Goal: Task Accomplishment & Management: Use online tool/utility

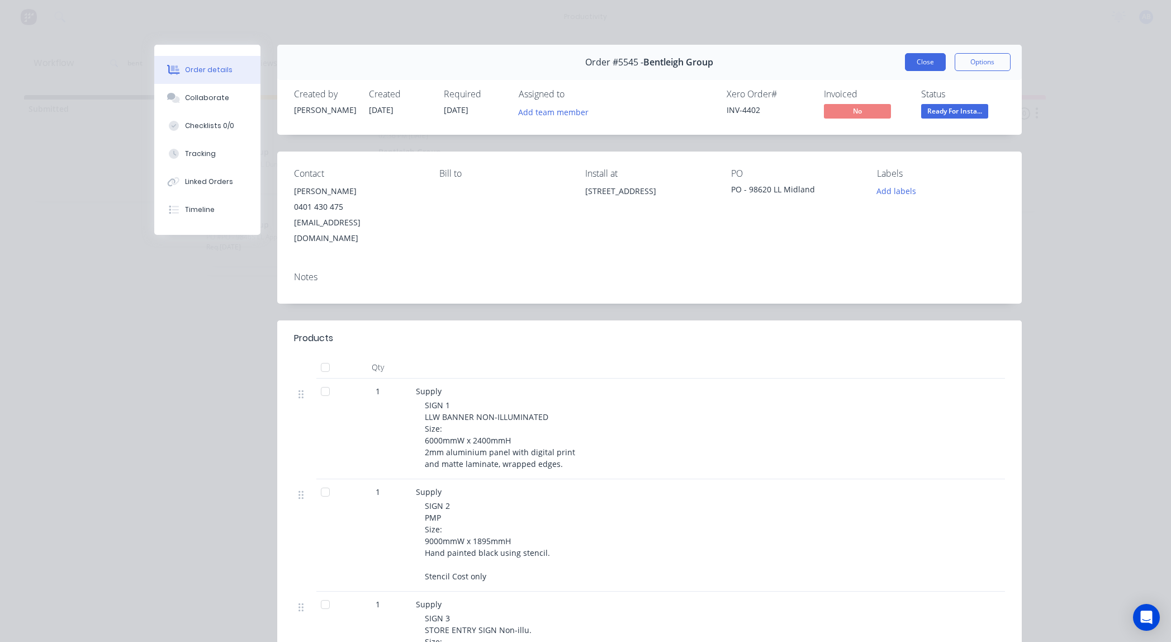
click at [923, 56] on button "Close" at bounding box center [925, 62] width 41 height 18
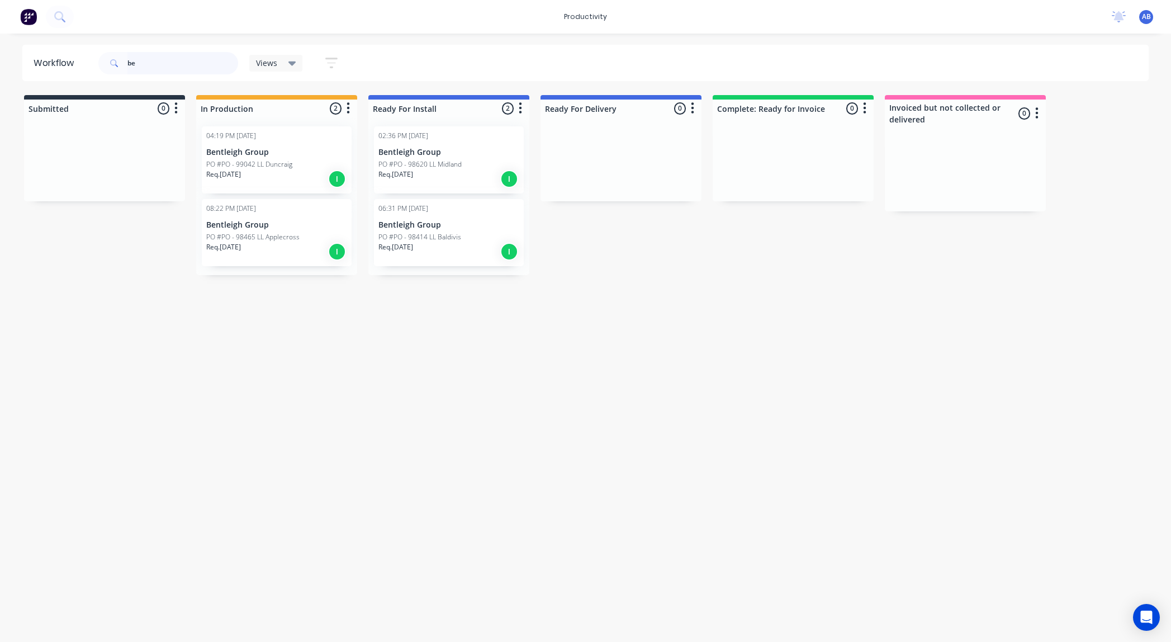
type input "b"
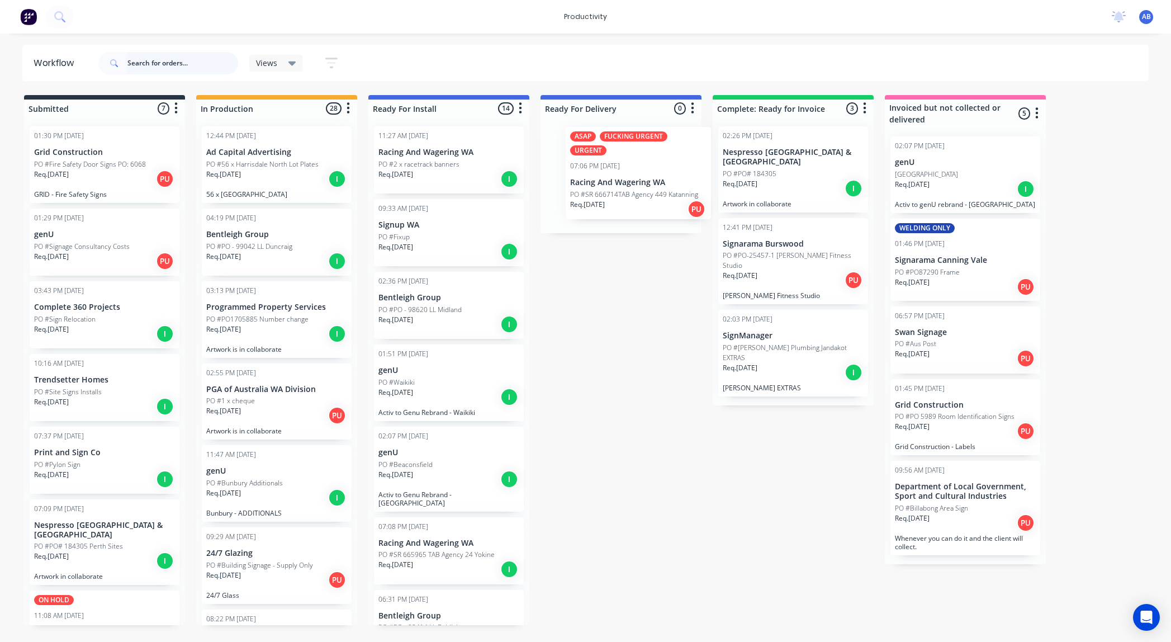
drag, startPoint x: 234, startPoint y: 265, endPoint x: 600, endPoint y: 182, distance: 376.1
click at [600, 182] on div "Submitted 7 Sort By Created date Required date Order number Customer name Most …" at bounding box center [681, 360] width 1378 height 530
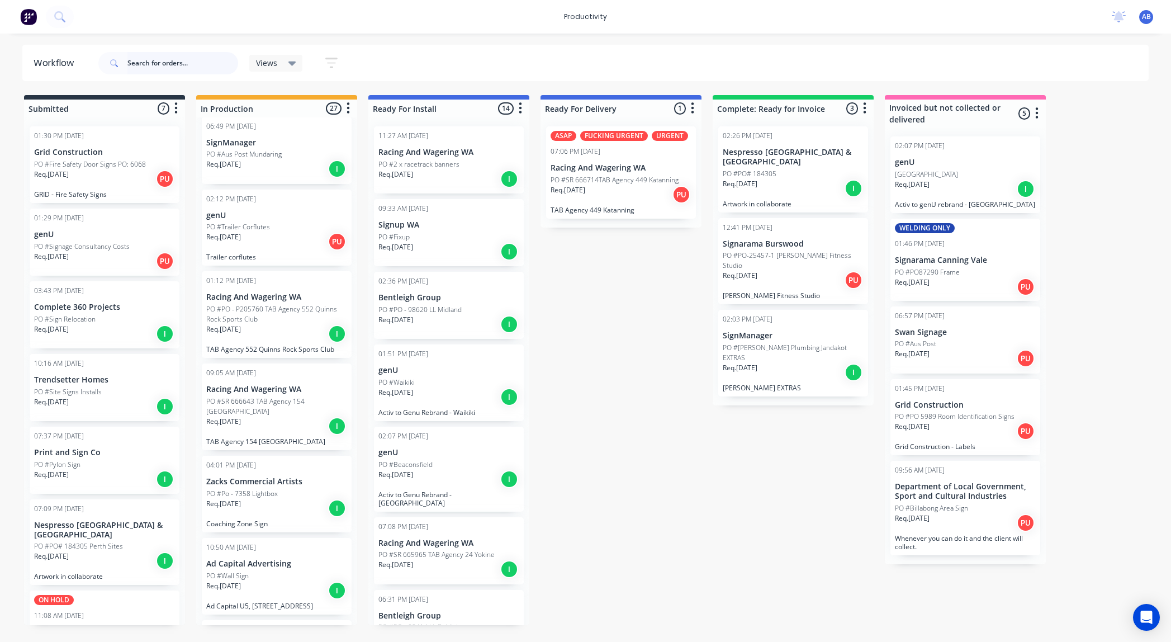
scroll to position [739, 0]
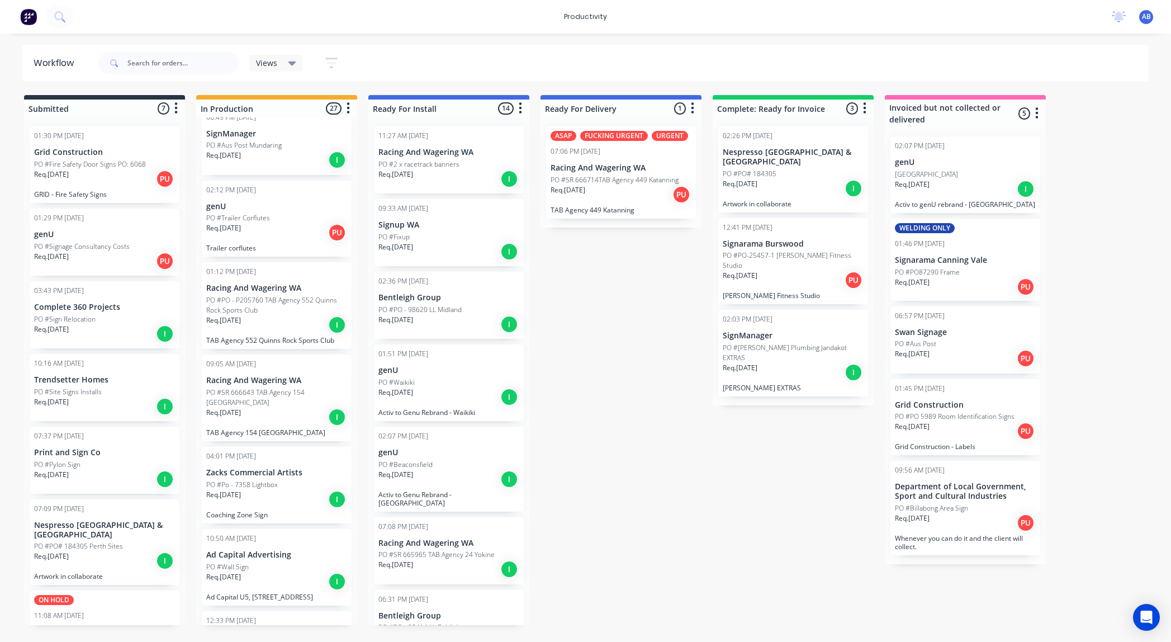
click at [287, 404] on p "PO #SR 666643 TAB Agency 154 [GEOGRAPHIC_DATA]" at bounding box center [276, 397] width 141 height 20
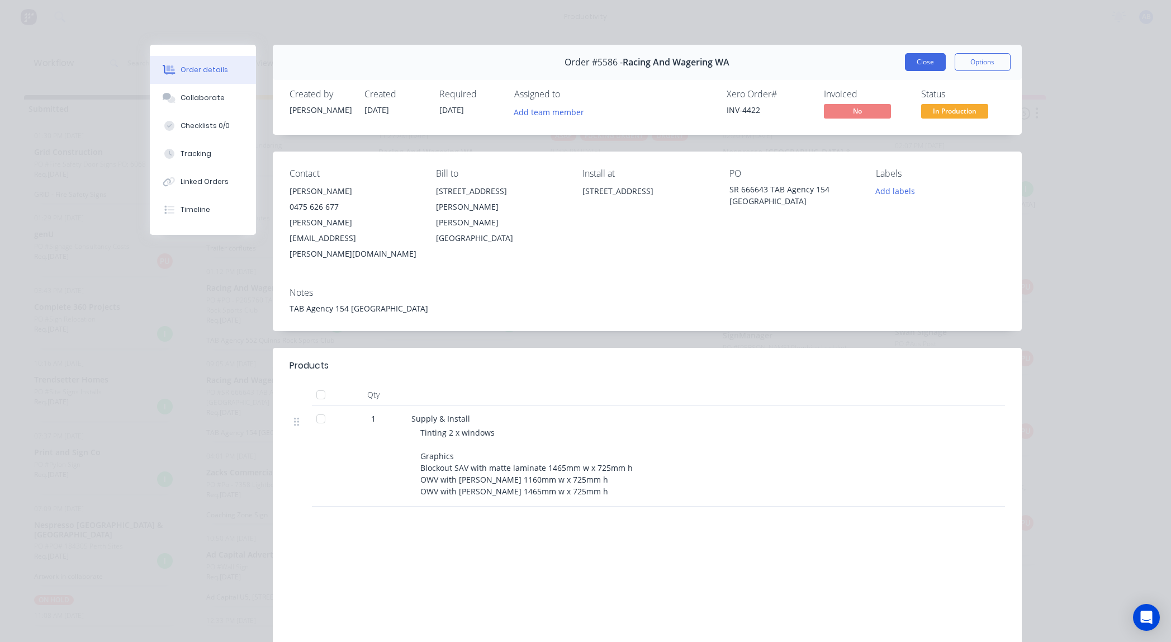
click at [908, 57] on button "Close" at bounding box center [925, 62] width 41 height 18
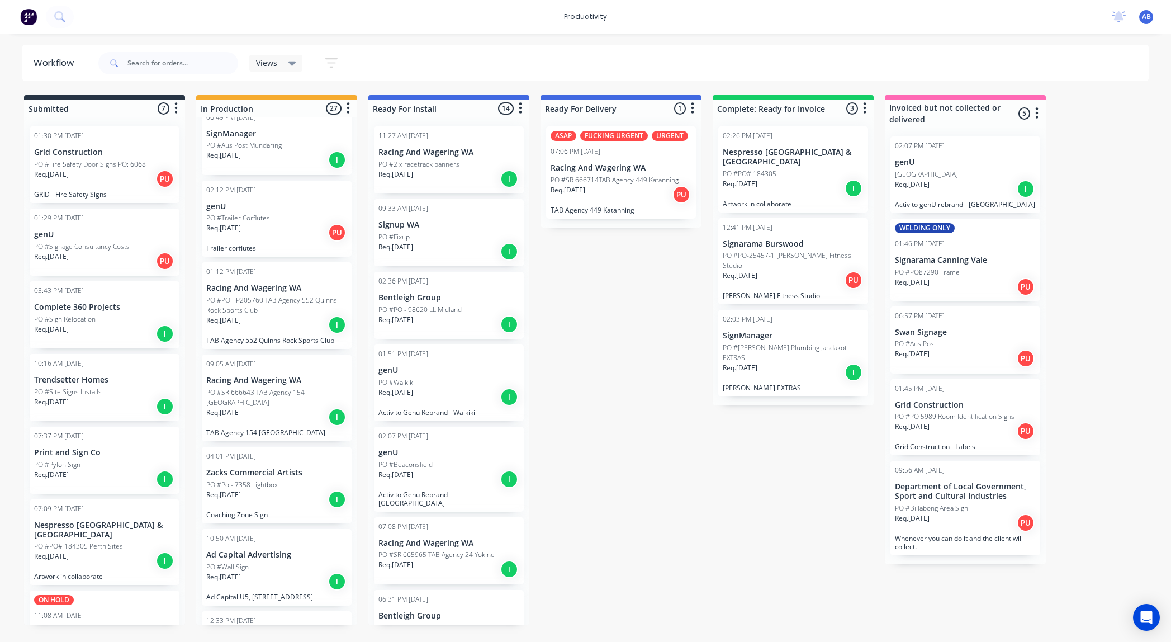
click at [287, 334] on div "Req. [DATE] I" at bounding box center [276, 324] width 141 height 19
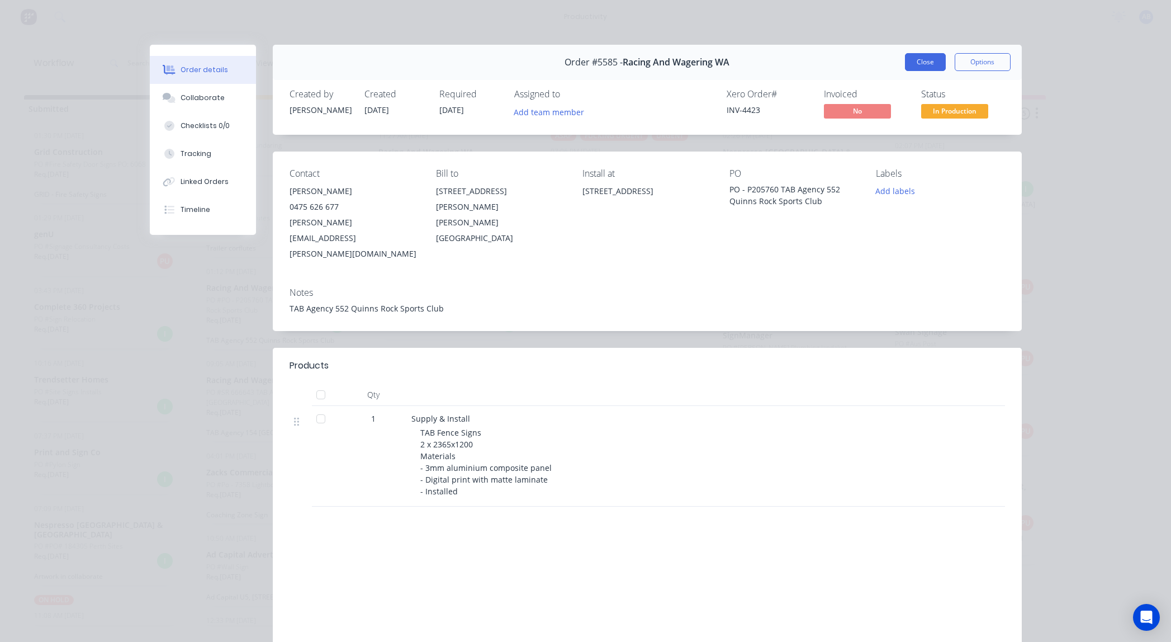
click at [939, 62] on button "Close" at bounding box center [925, 62] width 41 height 18
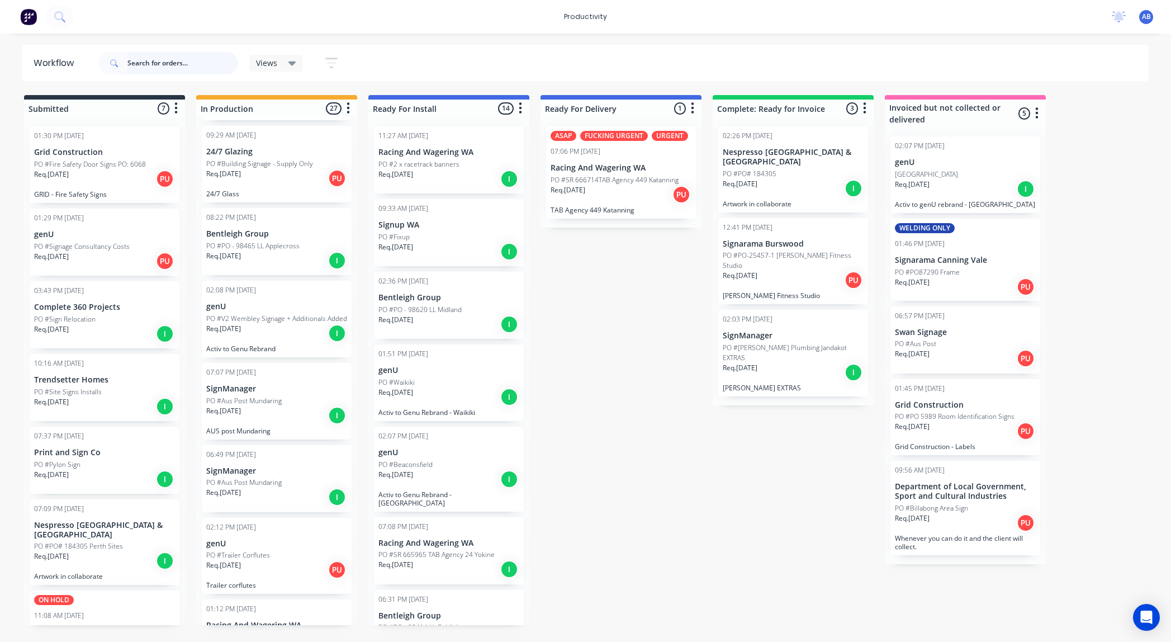
scroll to position [413, 0]
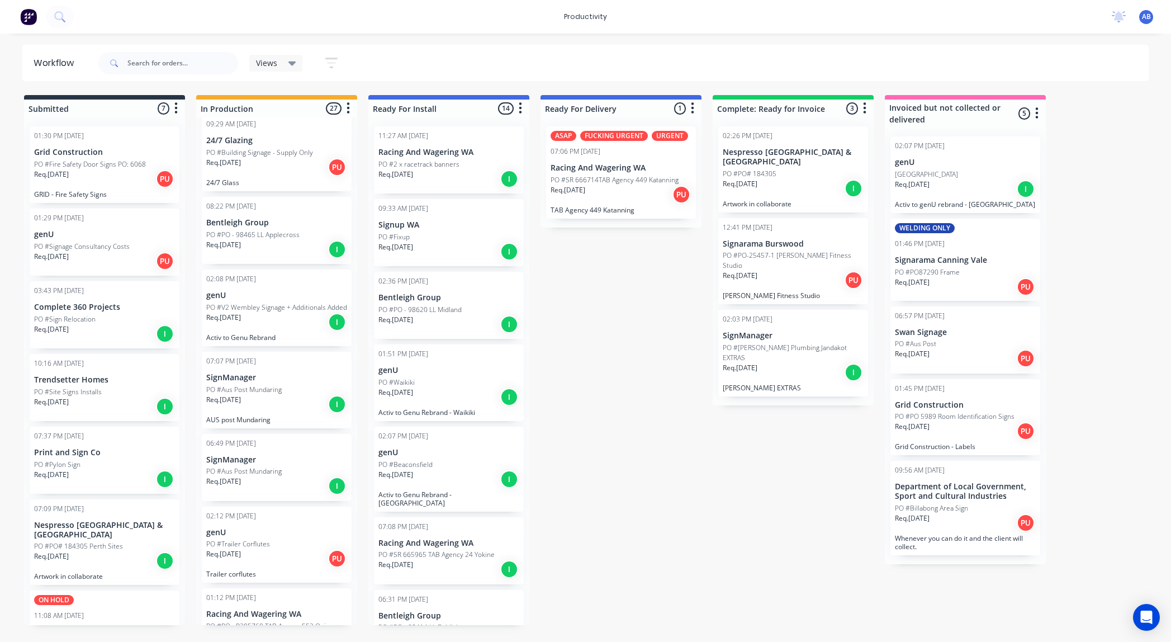
click at [222, 332] on div "Req. [DATE] I" at bounding box center [276, 322] width 141 height 19
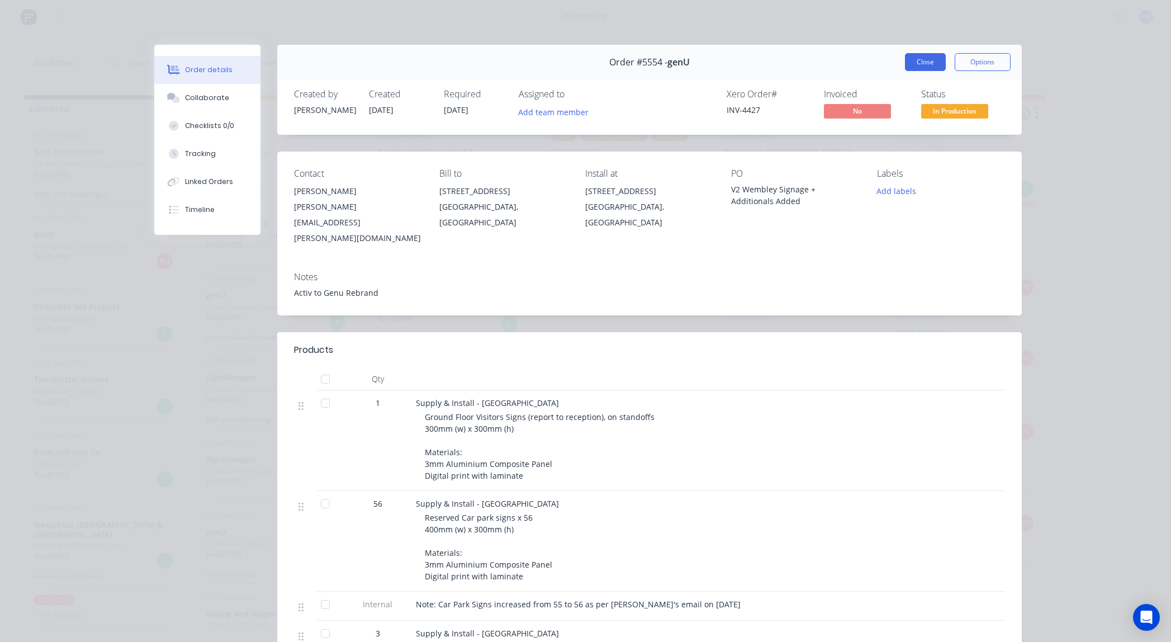
click at [911, 57] on button "Close" at bounding box center [925, 62] width 41 height 18
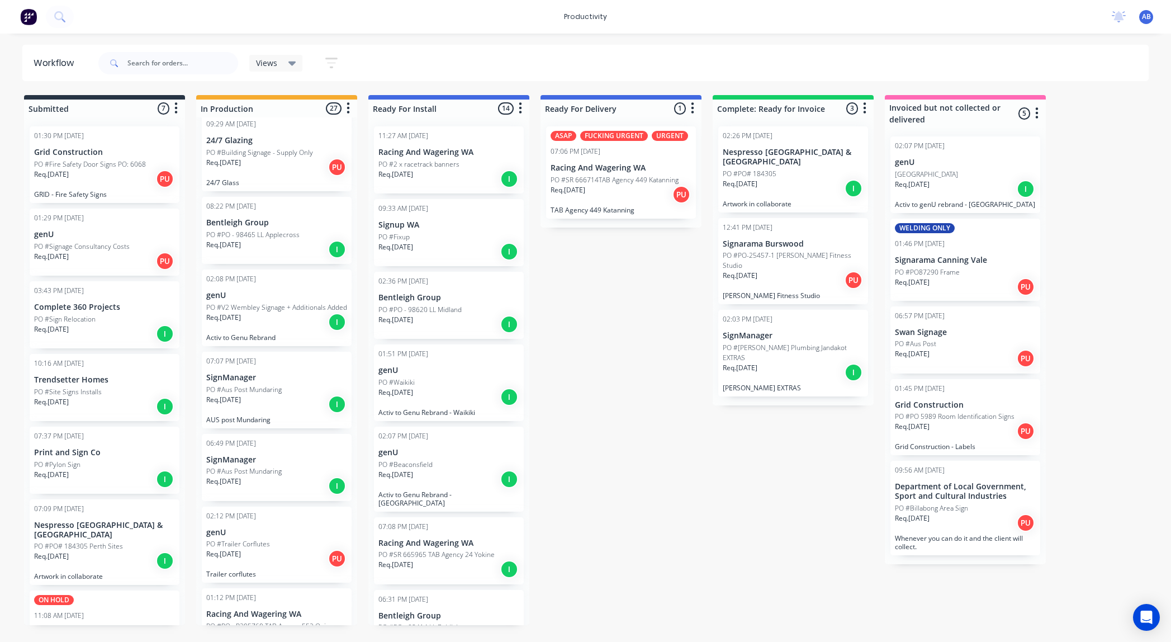
click at [238, 395] on p "PO #Aus Post Mundaring" at bounding box center [243, 390] width 75 height 10
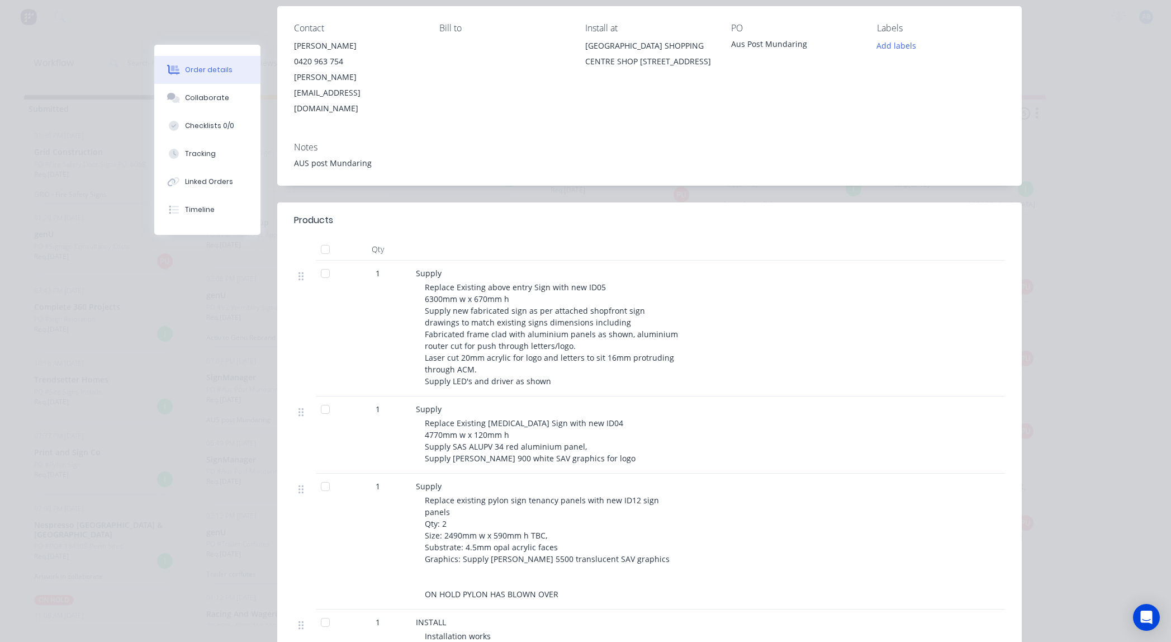
scroll to position [0, 0]
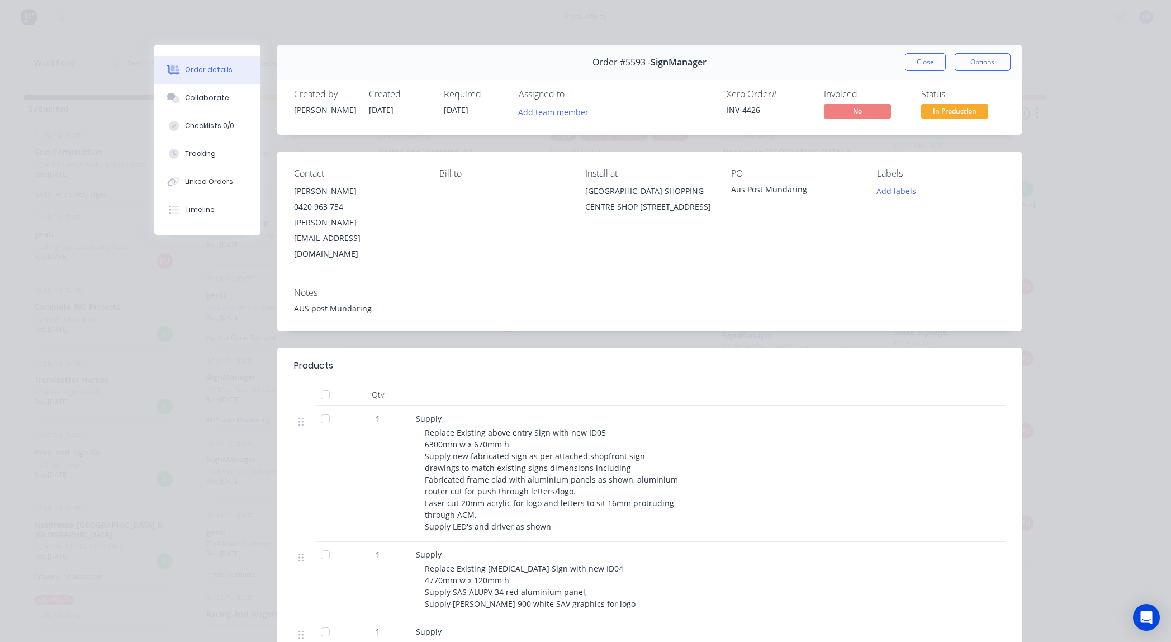
click at [938, 61] on button "Close" at bounding box center [925, 62] width 41 height 18
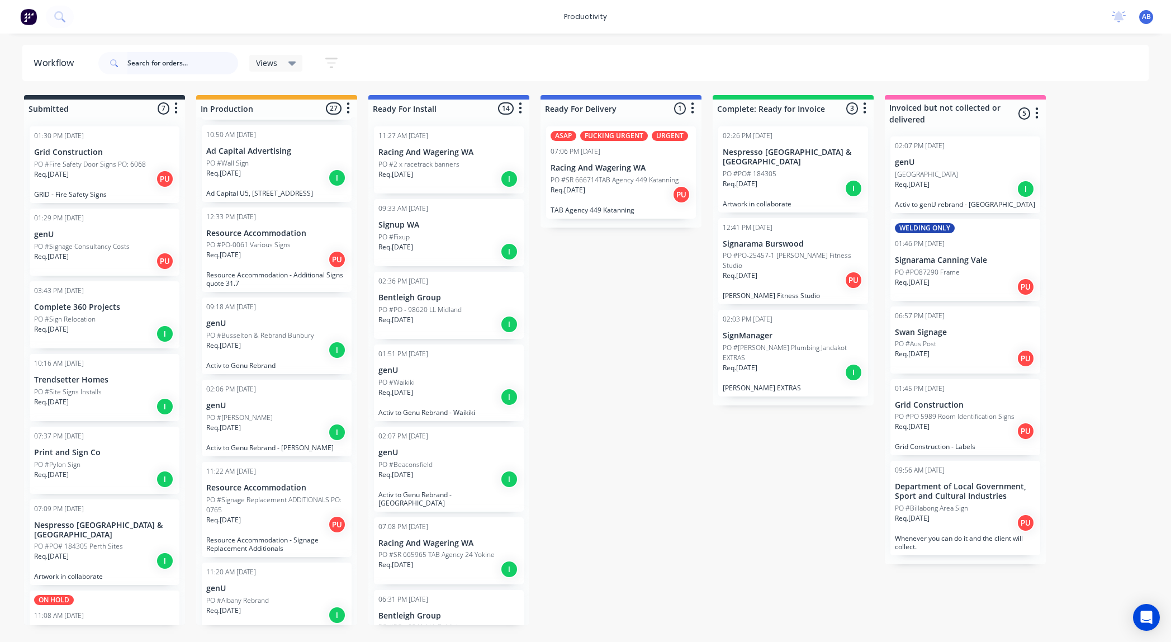
scroll to position [1143, 0]
click at [271, 425] on div "Req. [DATE] I" at bounding box center [276, 431] width 141 height 19
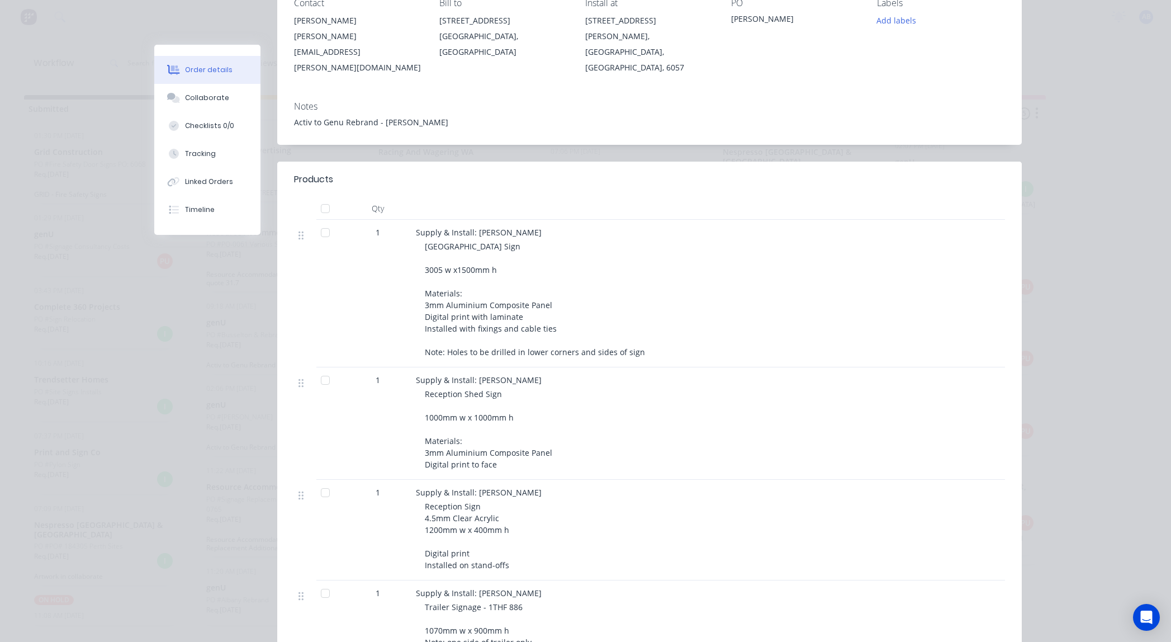
scroll to position [0, 0]
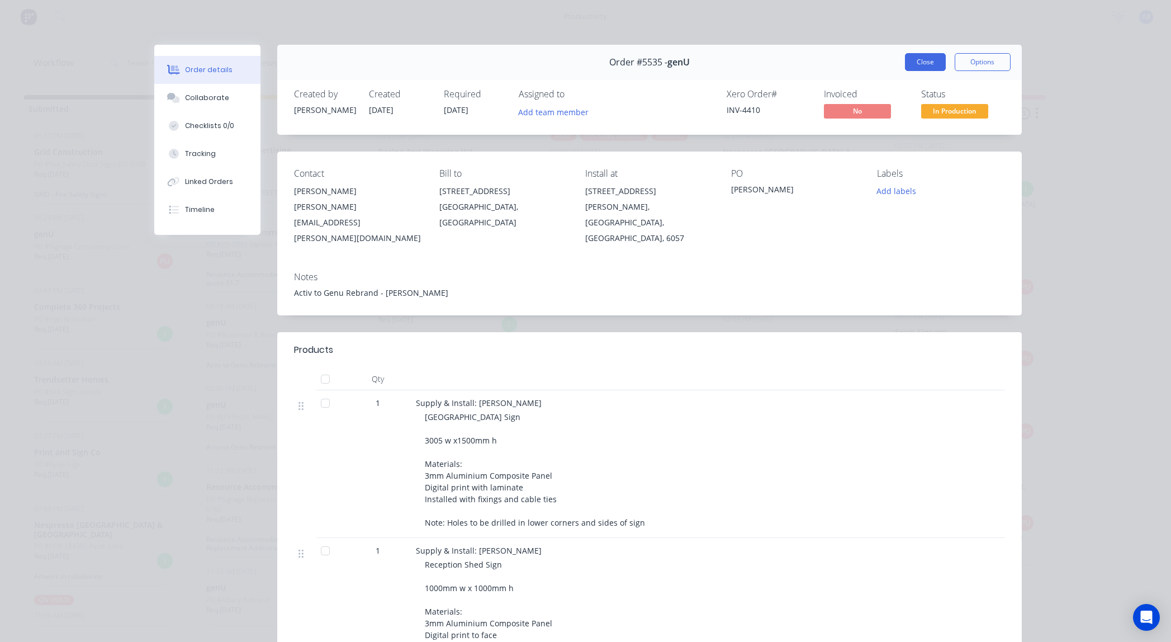
click at [925, 65] on button "Close" at bounding box center [925, 62] width 41 height 18
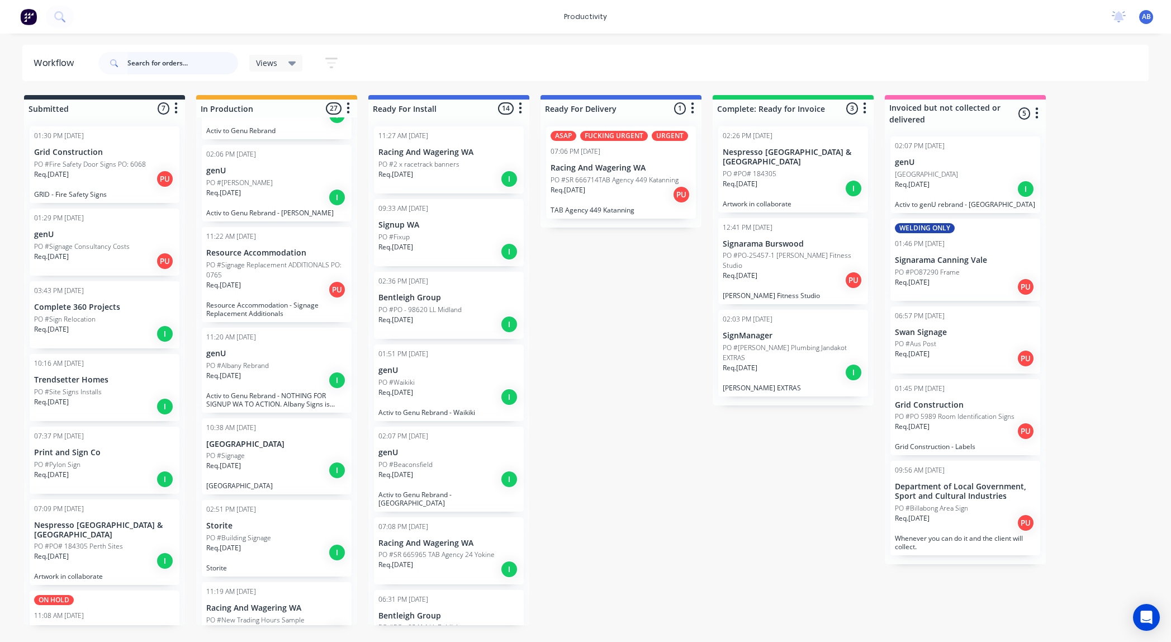
scroll to position [1381, 0]
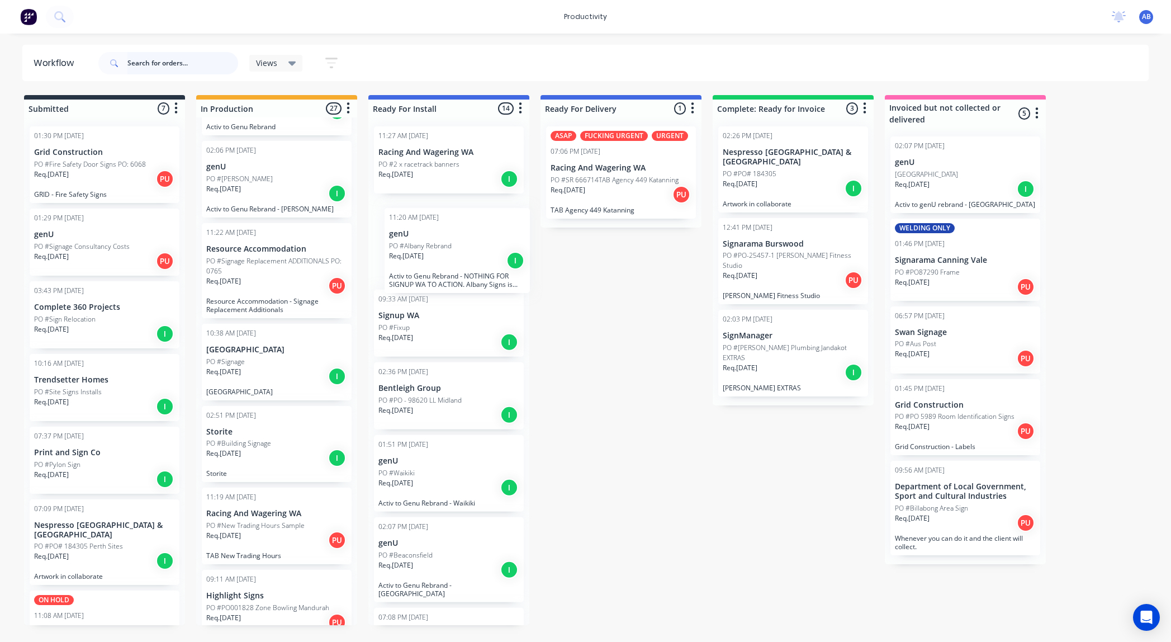
drag, startPoint x: 221, startPoint y: 369, endPoint x: 406, endPoint y: 253, distance: 218.6
click at [406, 253] on div "Submitted 7 Sort By Created date Required date Order number Customer name Most …" at bounding box center [681, 360] width 1378 height 530
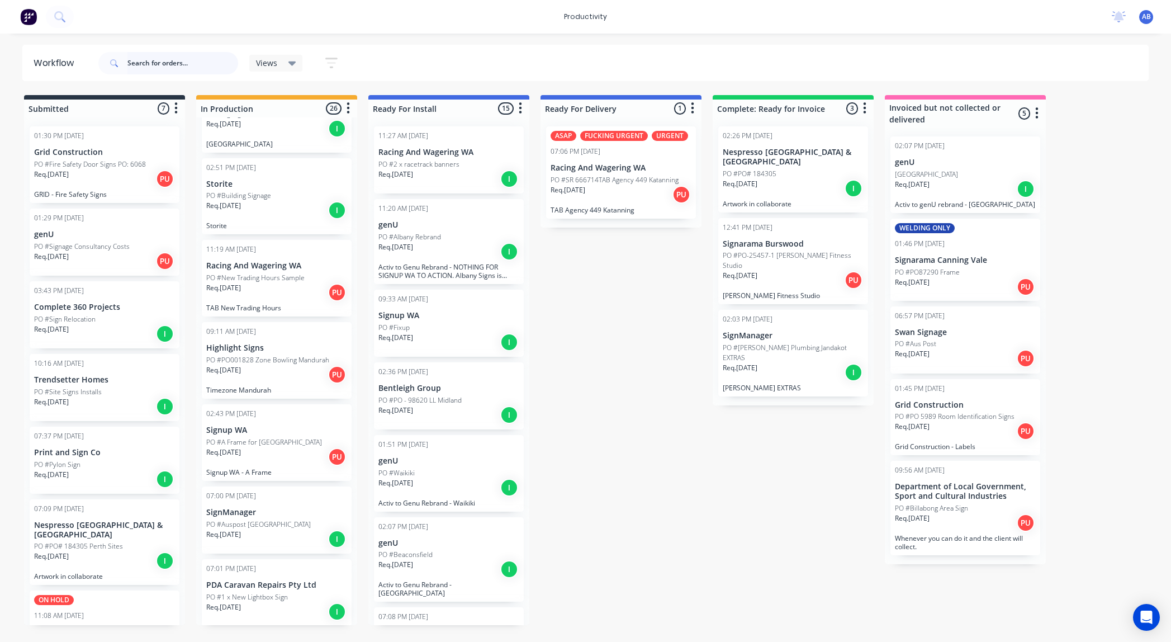
scroll to position [1638, 0]
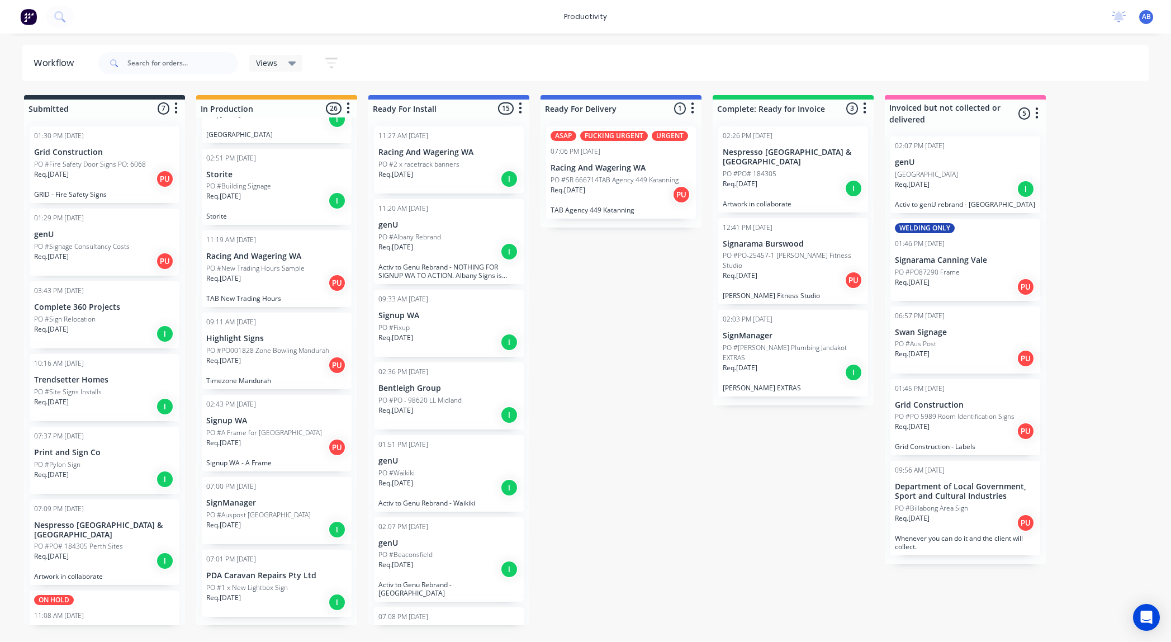
click at [230, 517] on p "PO #Auspost [GEOGRAPHIC_DATA]" at bounding box center [258, 515] width 105 height 10
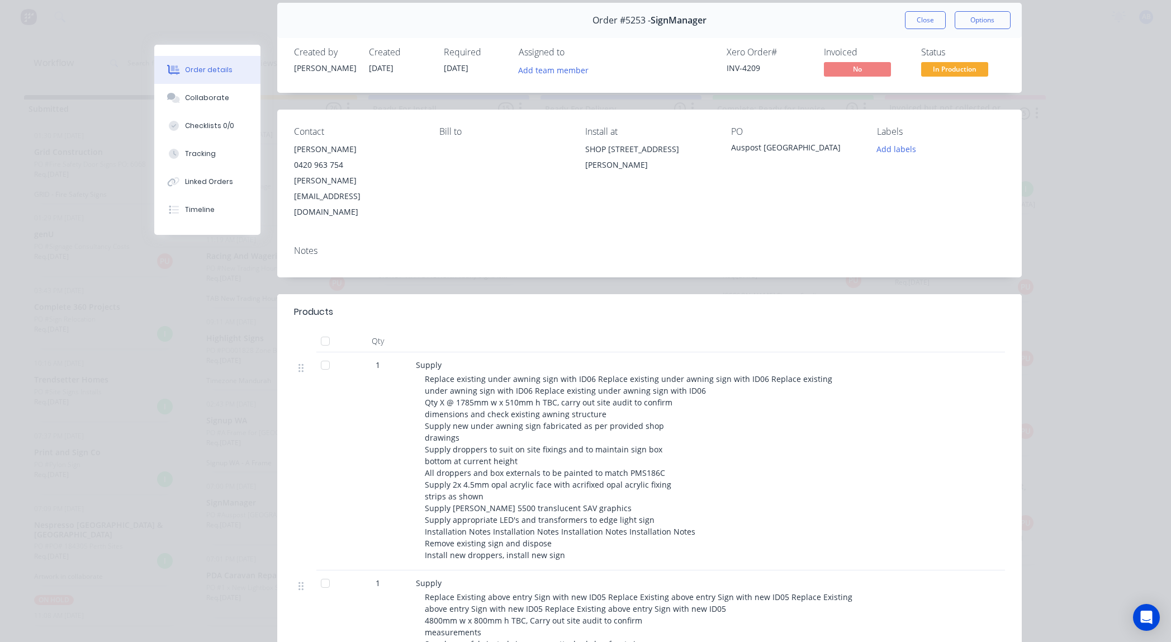
scroll to position [0, 0]
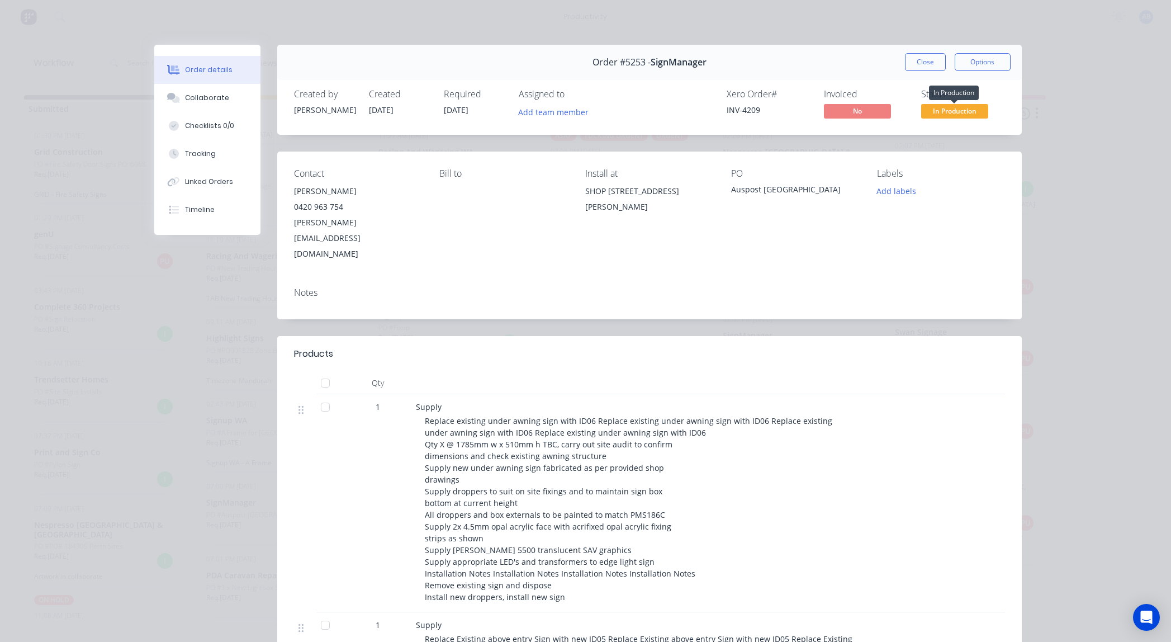
click at [934, 107] on span "In Production" at bounding box center [954, 111] width 67 height 14
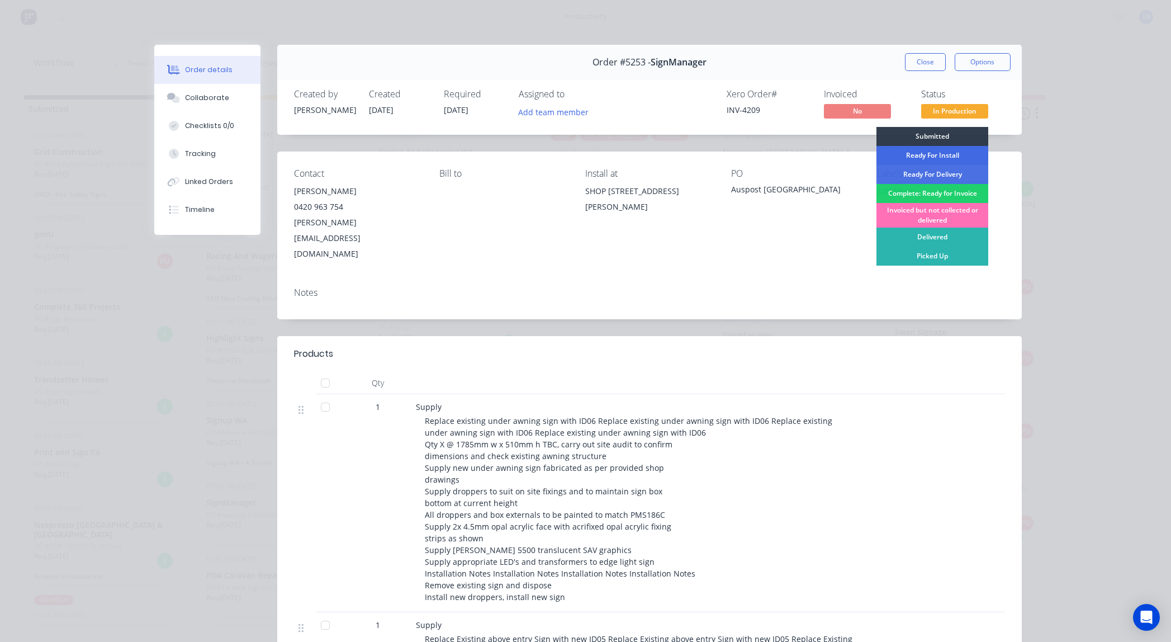
click at [929, 154] on div "Ready For Install" at bounding box center [933, 155] width 112 height 19
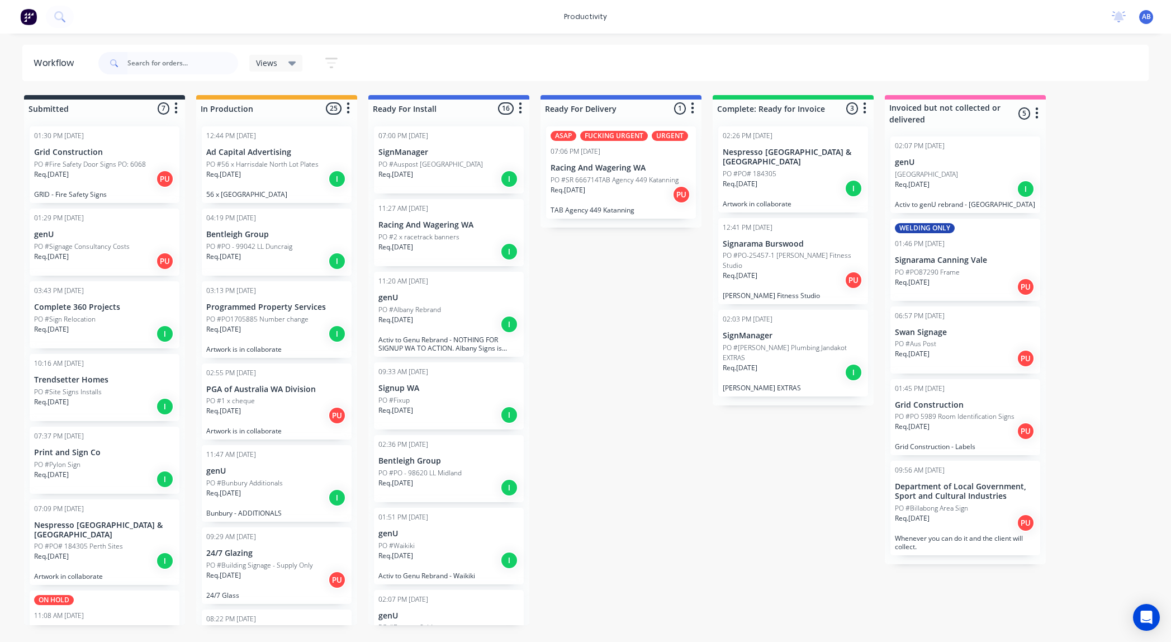
click at [282, 179] on div "Req. [DATE] I" at bounding box center [276, 178] width 141 height 19
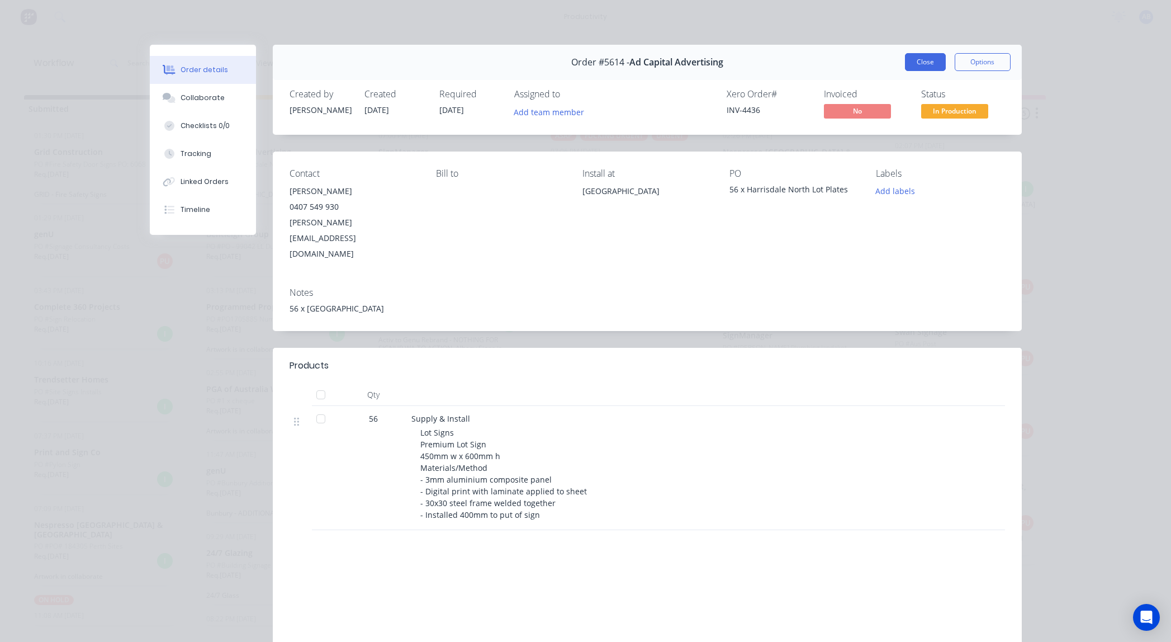
click at [912, 57] on button "Close" at bounding box center [925, 62] width 41 height 18
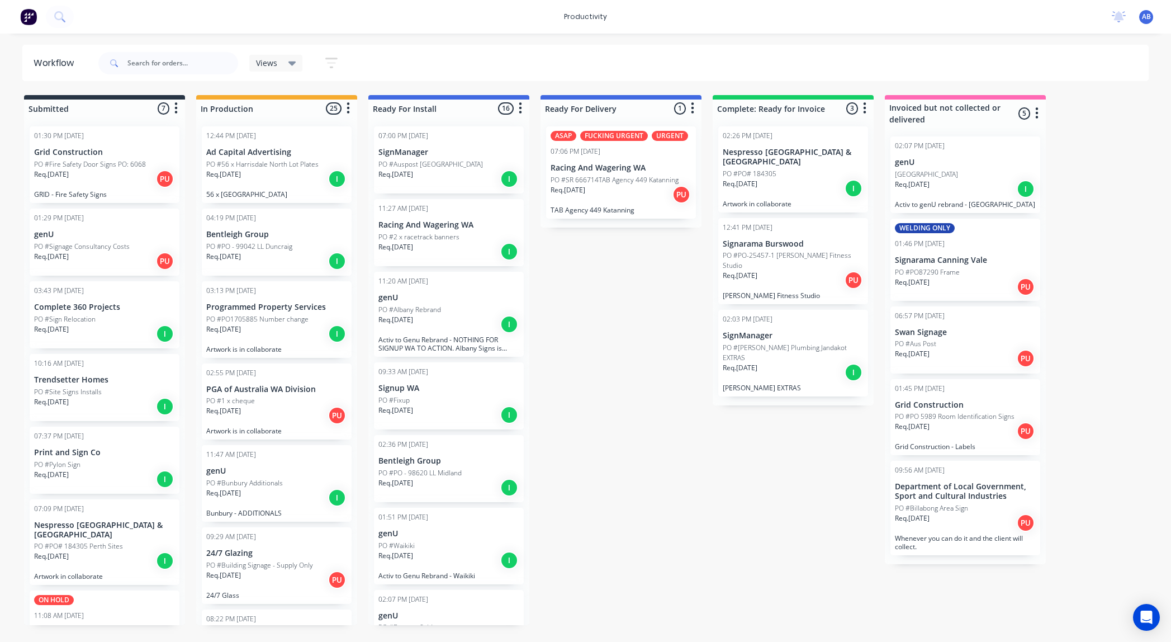
click at [278, 391] on p "PGA of Australia WA Division" at bounding box center [276, 390] width 141 height 10
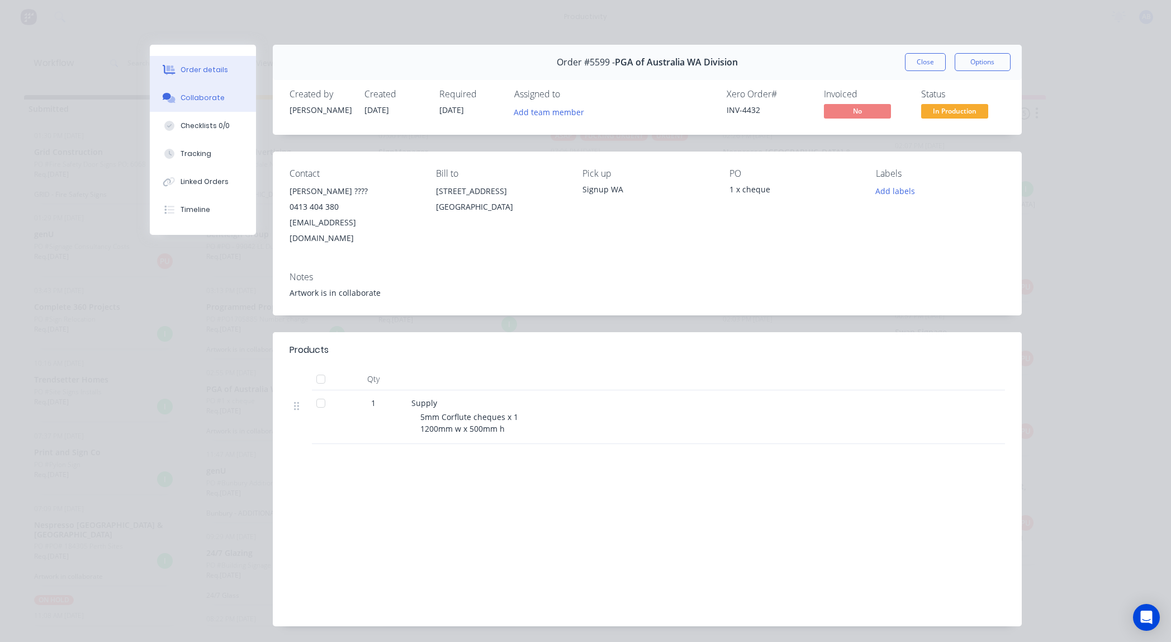
click at [198, 100] on div "Collaborate" at bounding box center [203, 98] width 44 height 10
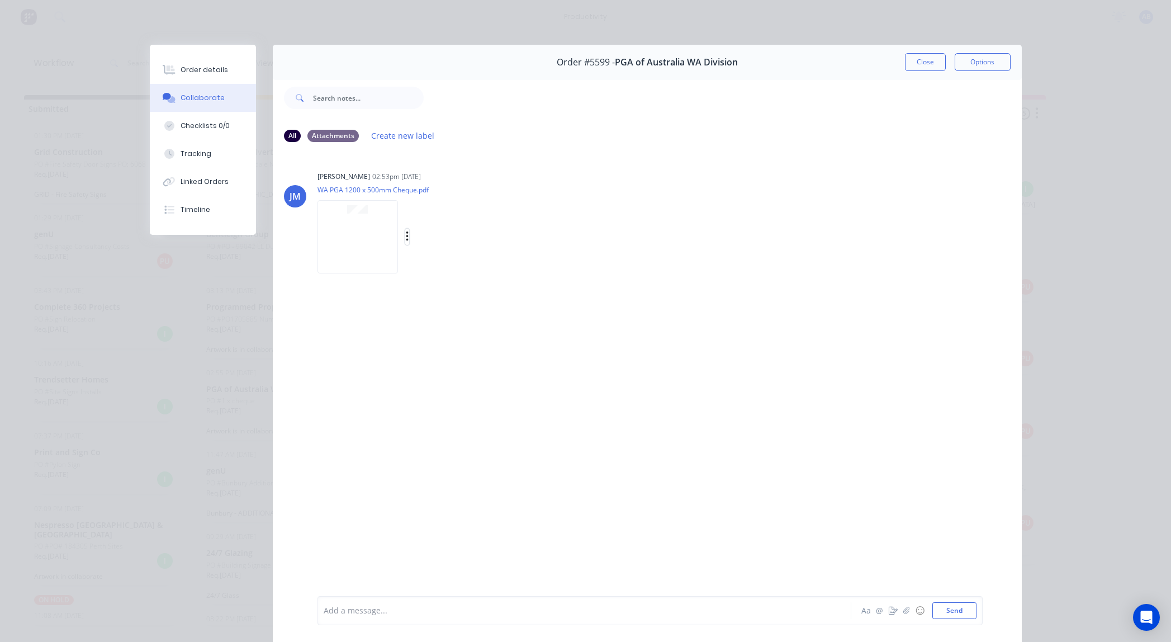
click at [406, 239] on icon "button" at bounding box center [407, 236] width 3 height 13
click at [439, 271] on button "Download" at bounding box center [481, 266] width 126 height 25
click at [908, 63] on button "Close" at bounding box center [925, 62] width 41 height 18
